Goal: Task Accomplishment & Management: Use online tool/utility

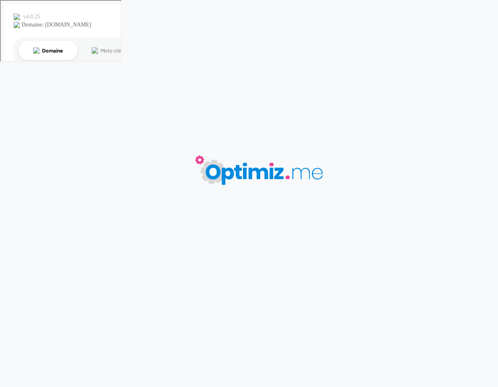
type input "Stylo BIC Cristal : 75 ans d'innovation au service de votre communication"
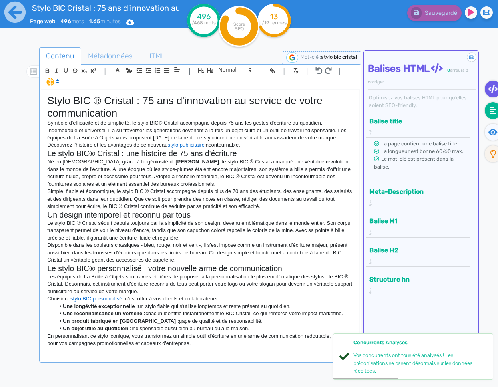
click at [488, 111] on fa-icon at bounding box center [493, 110] width 16 height 17
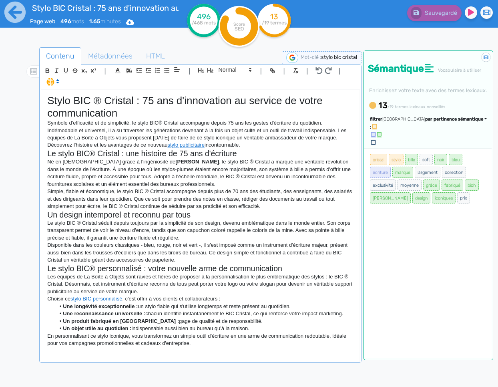
click at [197, 255] on p "Disponible dans les couleurs classiques - bleu, rouge, noir et vert -, il s'est…" at bounding box center [200, 252] width 306 height 22
click at [22, 12] on icon at bounding box center [14, 12] width 21 height 21
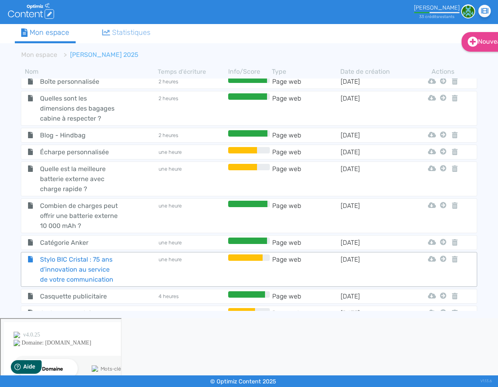
scroll to position [848, 0]
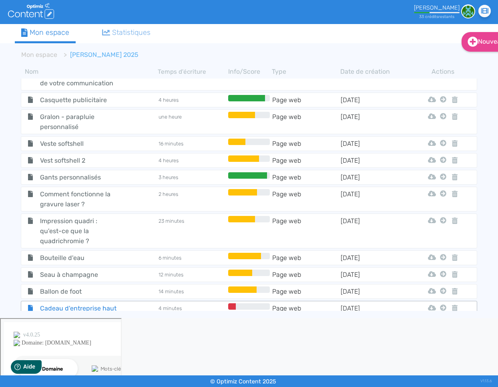
click at [52, 303] on span "Cadeau d'entreprise haut de gamme : découvrez la gamme VINGA Baltimore" at bounding box center [79, 318] width 90 height 30
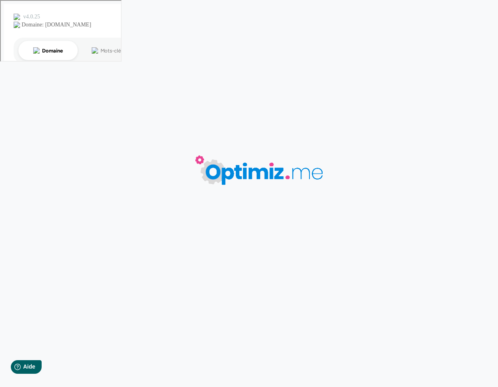
type input "Cadeau d'entreprise haut de gamme : découvrez la gamme VINGA Baltimore"
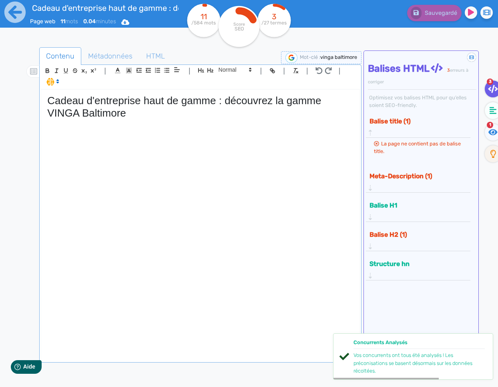
click at [208, 192] on div "Cadeau d'entreprise haut de gamme : découvrez la gamme VINGA Baltimore" at bounding box center [200, 225] width 318 height 271
click at [490, 113] on icon at bounding box center [493, 110] width 7 height 7
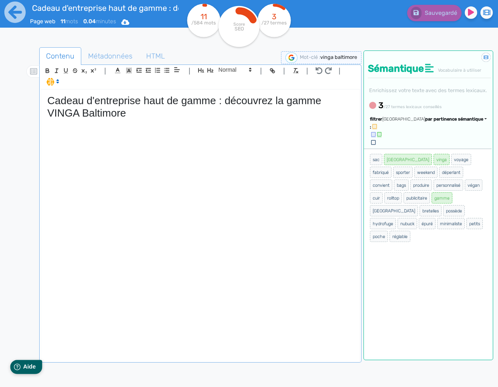
click at [18, 365] on icon at bounding box center [17, 366] width 6 height 6
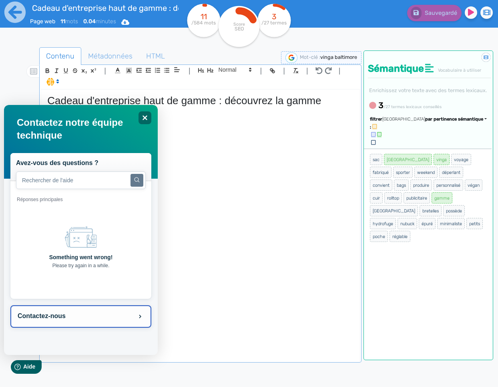
click at [58, 326] on button "Contactez-nous" at bounding box center [80, 316] width 141 height 22
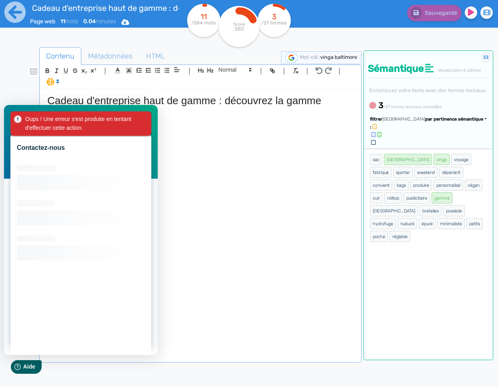
click at [142, 116] on div "Oups ! Une erreur s'est produite en tentant d'effectuer cette action." at bounding box center [80, 123] width 141 height 24
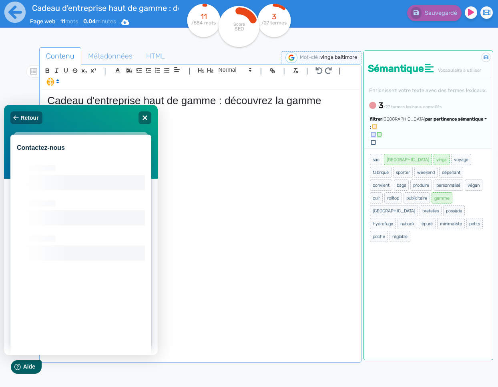
click at [148, 111] on div "Oups ! Une erreur s'est produite en tentant d'effectuer cette action." at bounding box center [80, 123] width 141 height 24
click at [144, 116] on icon "Close" at bounding box center [144, 117] width 6 height 6
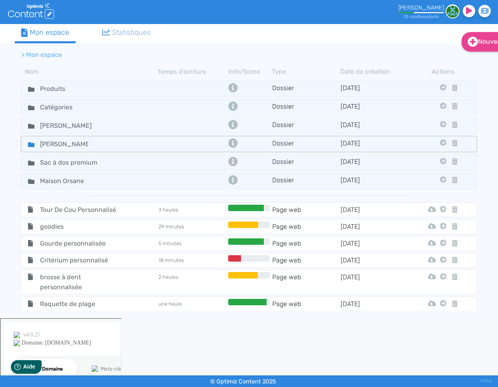
click at [33, 143] on icon at bounding box center [31, 144] width 6 height 5
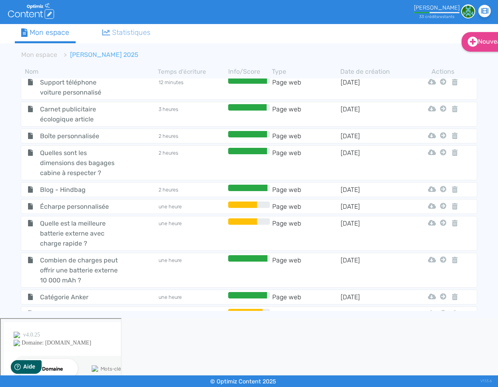
scroll to position [848, 0]
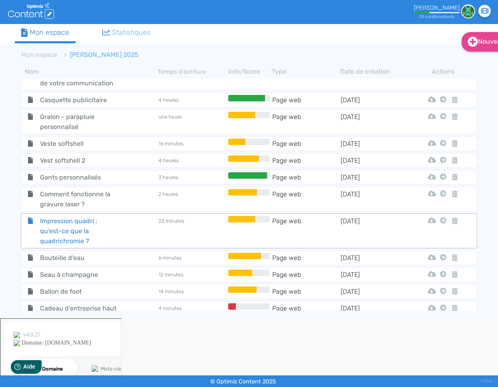
click at [70, 216] on span "Impression quadri : qu'est-ce que la quadrichromie ?" at bounding box center [79, 231] width 90 height 30
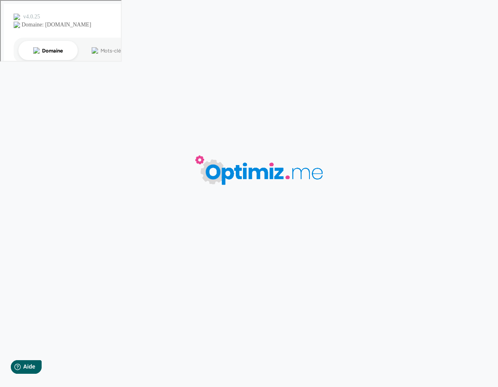
type input "Impression quadri : qu'est-ce que la quadrichromie ?"
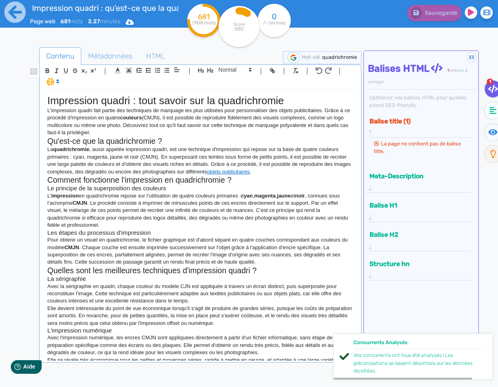
scroll to position [89, 0]
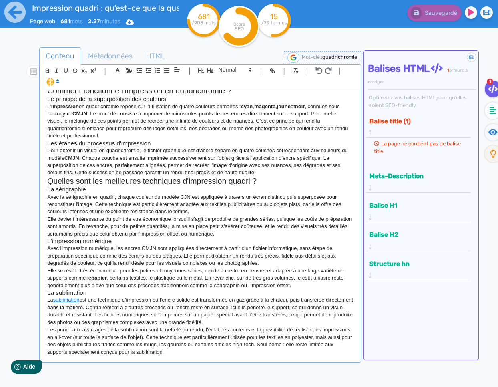
click at [208, 361] on div "| | H3 H4 H5 H6 Normal | | | | Impression quadri : tout savoir sur la quadrichr…" at bounding box center [200, 213] width 322 height 298
click at [207, 358] on div "Impression quadri : tout savoir sur la quadrichromie L'impression quadri fait p…" at bounding box center [200, 225] width 318 height 271
